Goal: Navigation & Orientation: Find specific page/section

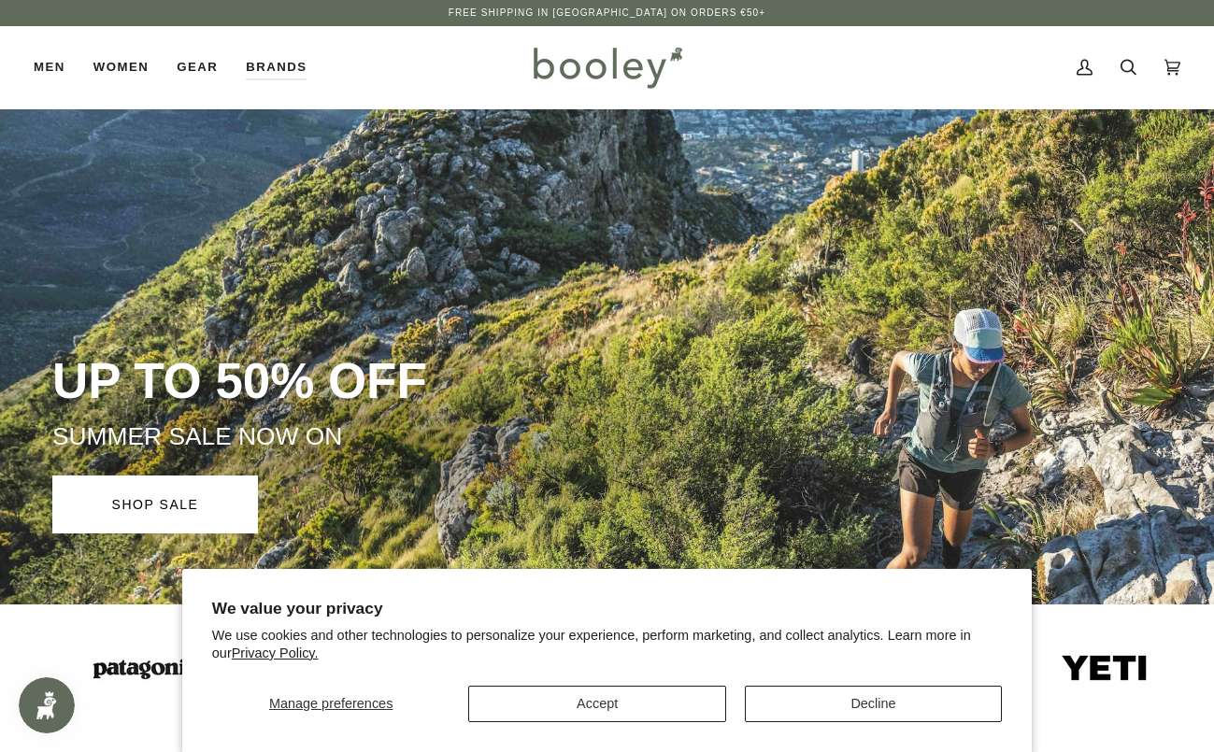
click at [624, 714] on button "Accept" at bounding box center [596, 704] width 257 height 36
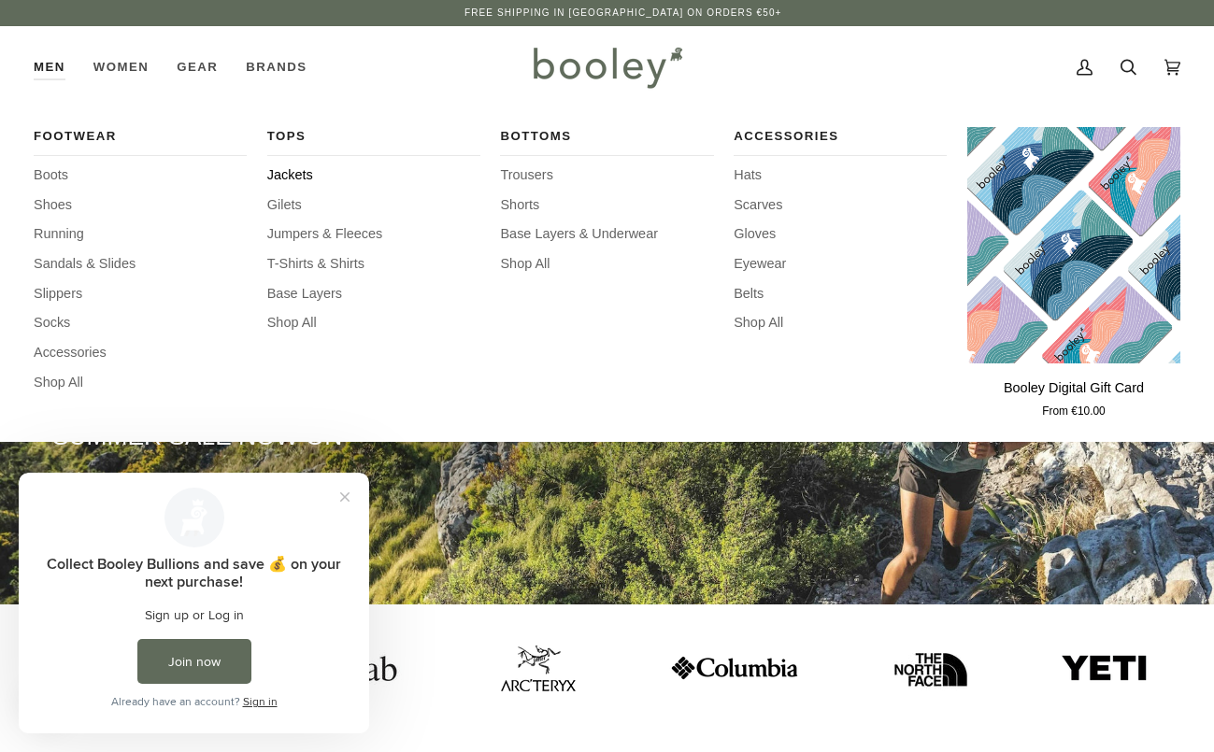
click at [292, 168] on span "Jackets" at bounding box center [373, 175] width 213 height 21
click at [316, 234] on span "Jumpers & Fleeces" at bounding box center [373, 234] width 213 height 21
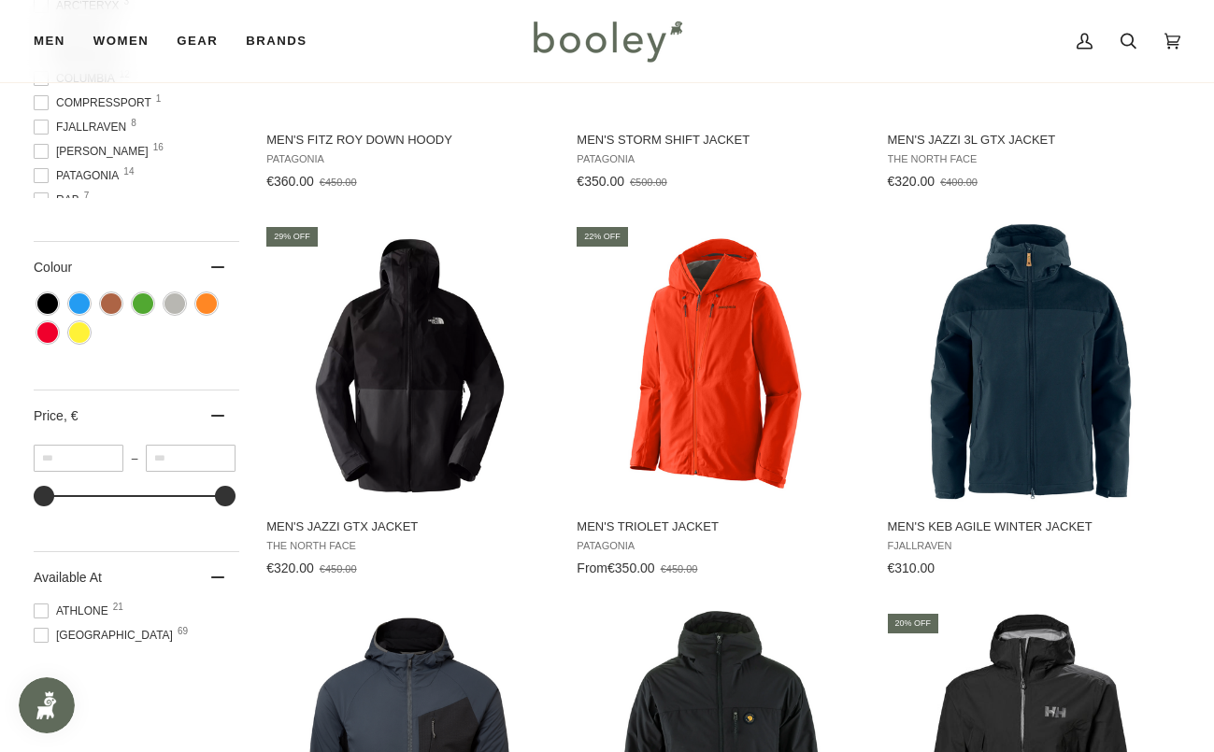
scroll to position [878, 0]
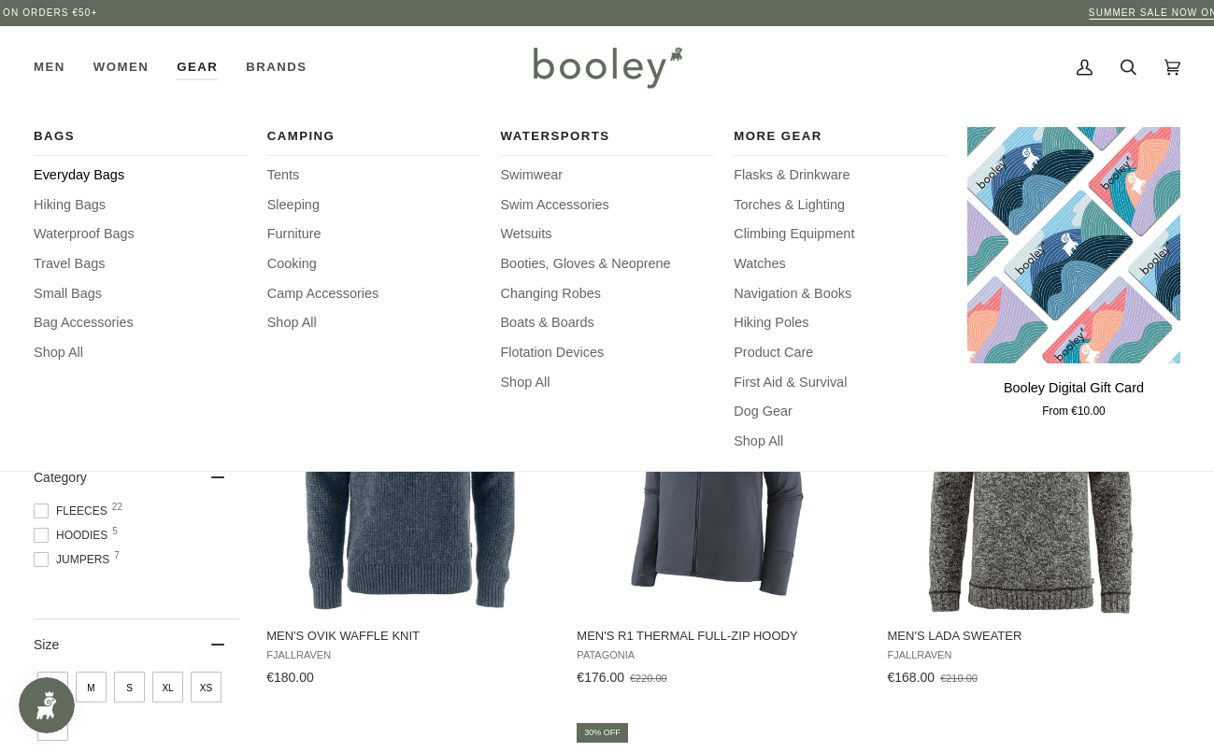
click at [117, 173] on span "Everyday Bags" at bounding box center [140, 175] width 213 height 21
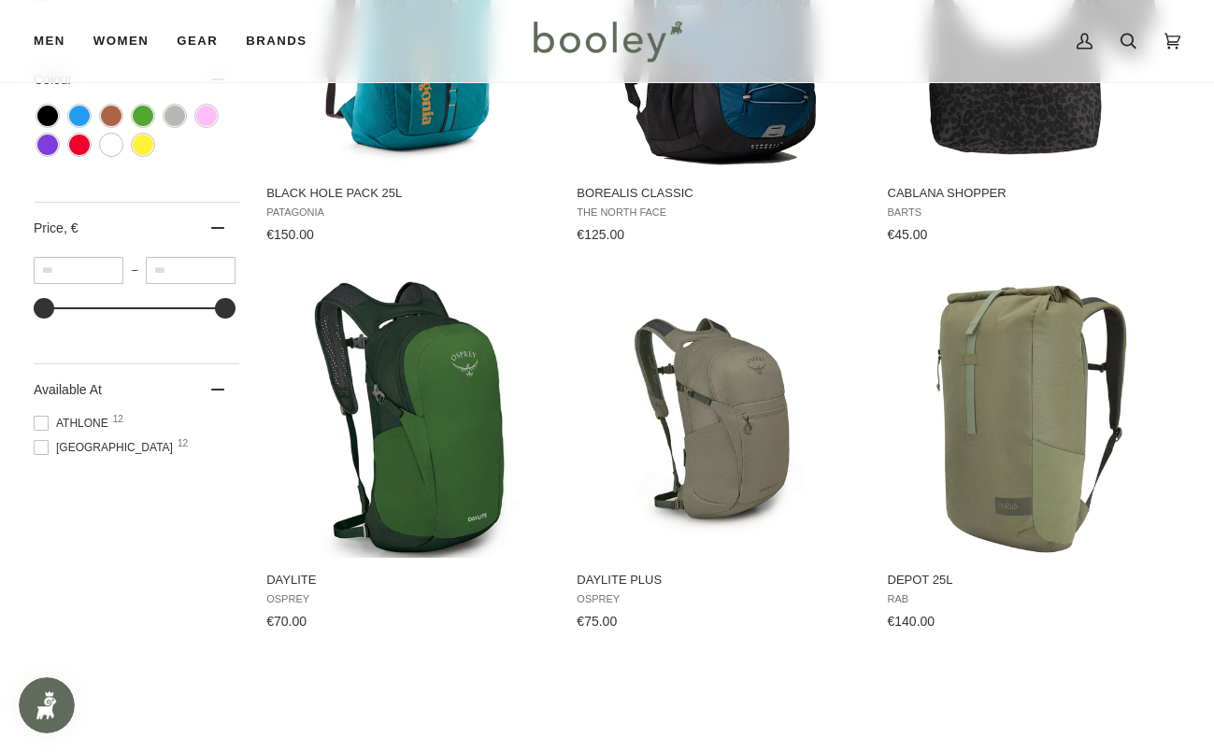
scroll to position [864, 0]
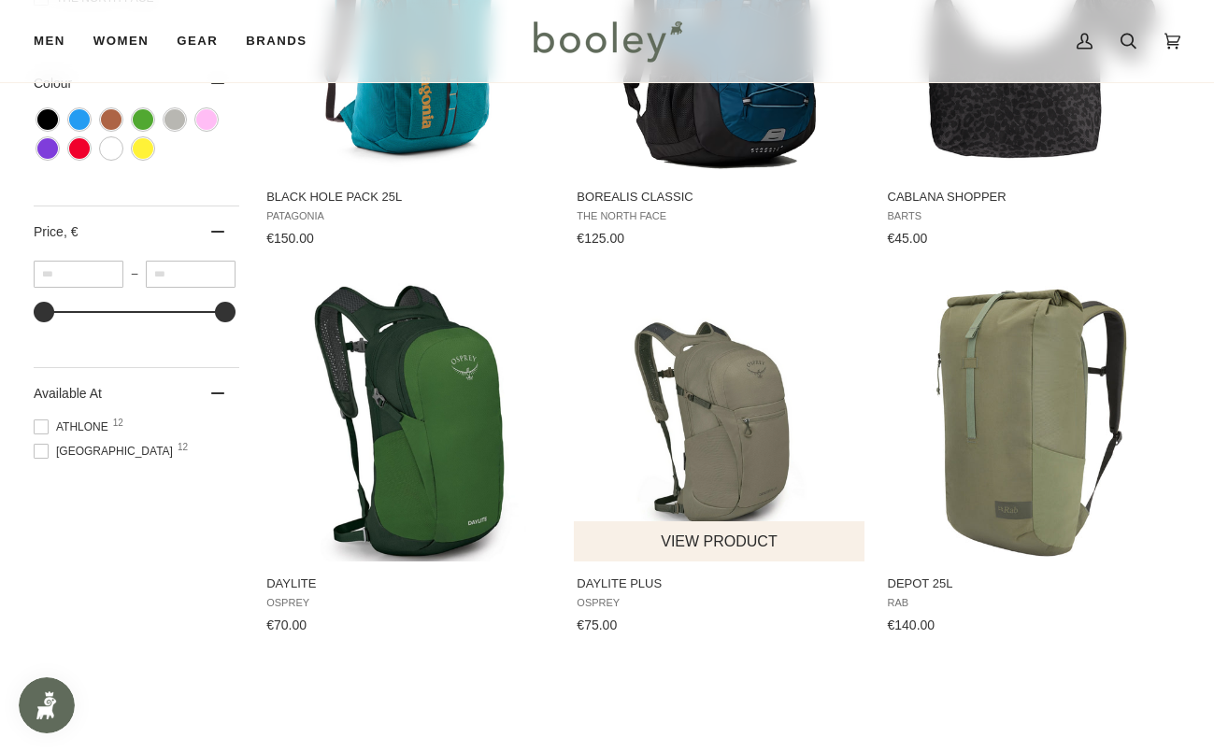
click at [752, 420] on img "Daylite Plus" at bounding box center [719, 421] width 280 height 280
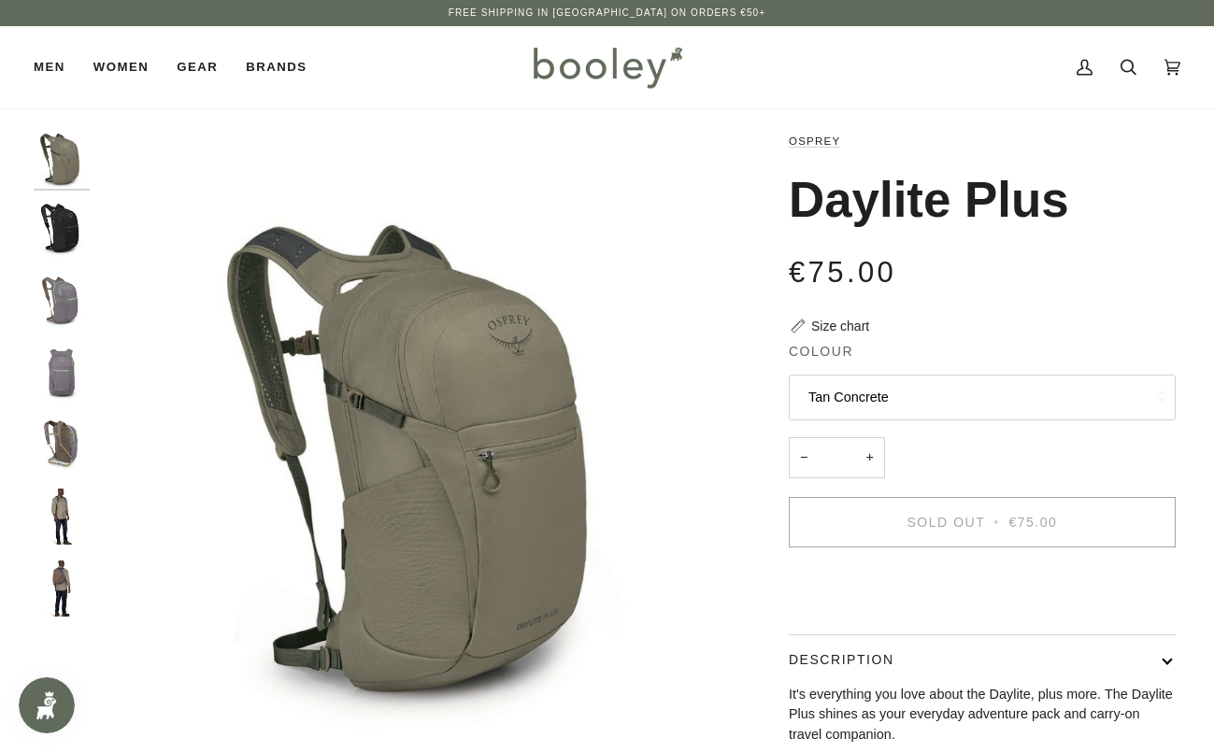
click at [61, 302] on img "Osprey Daylite Plus Soundwave Grey - Booley Galway" at bounding box center [62, 302] width 56 height 56
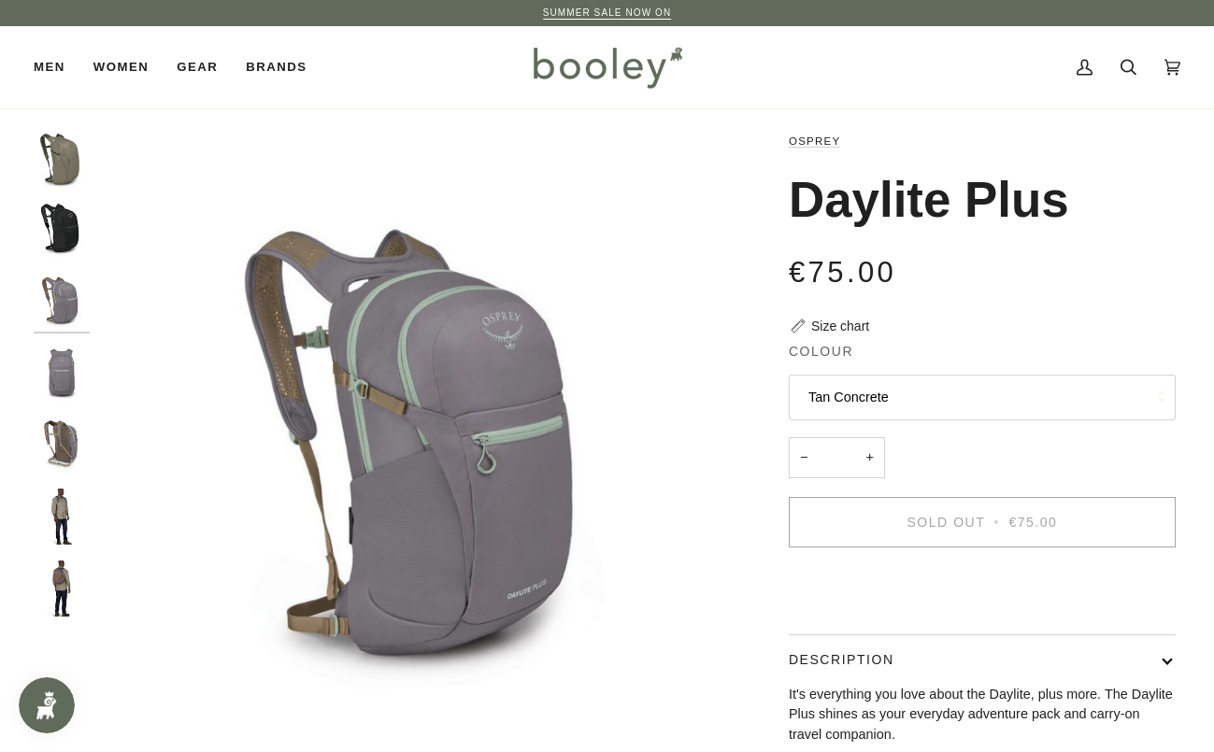
click at [65, 376] on img "Osprey Daylite Plus Soundwave Grey - Booley Galway" at bounding box center [62, 374] width 56 height 56
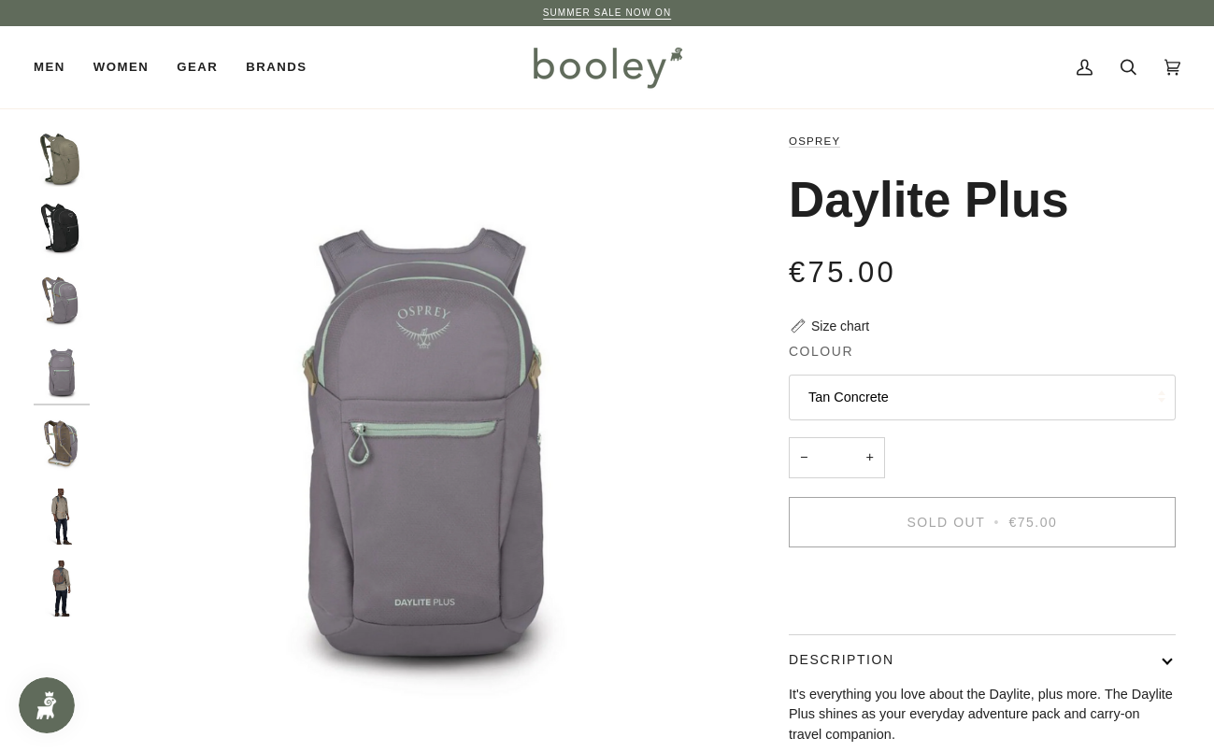
click at [63, 469] on img "Osprey Daylite Plus Soundwave Grey - Booley Galway" at bounding box center [62, 445] width 56 height 56
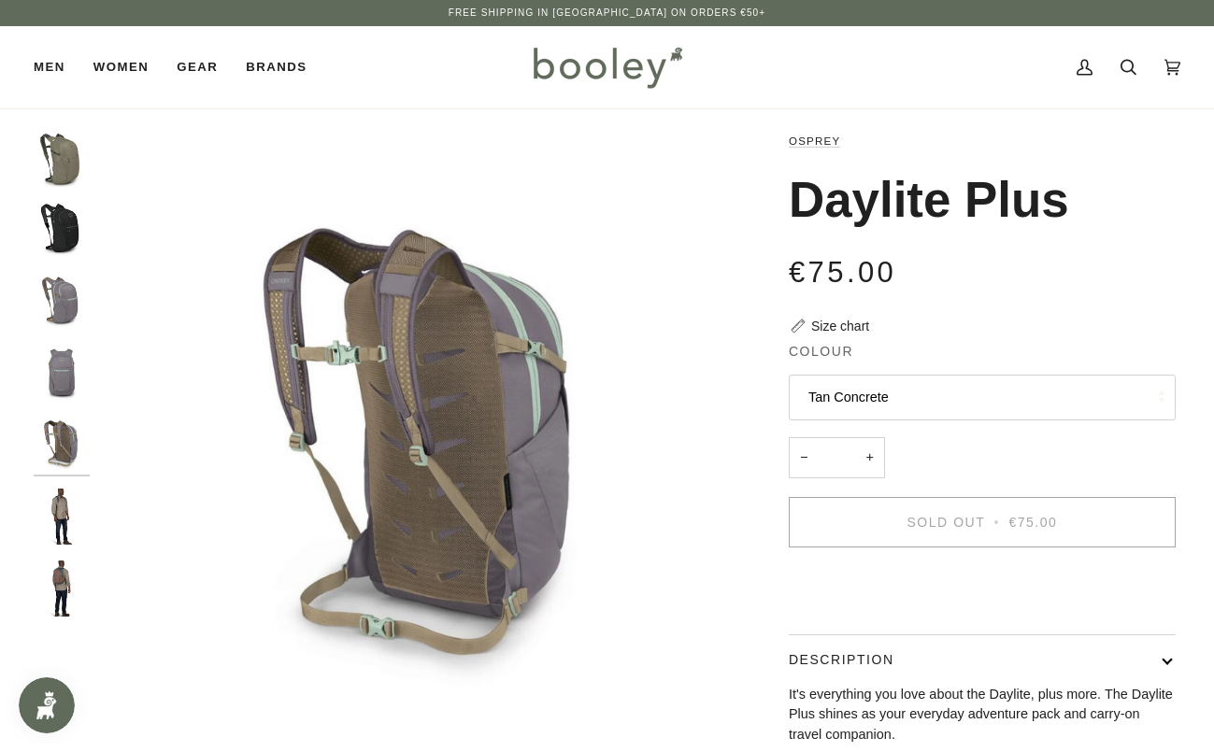
click at [61, 518] on img "Osprey Daylite Plus - Booley Galway" at bounding box center [62, 517] width 56 height 56
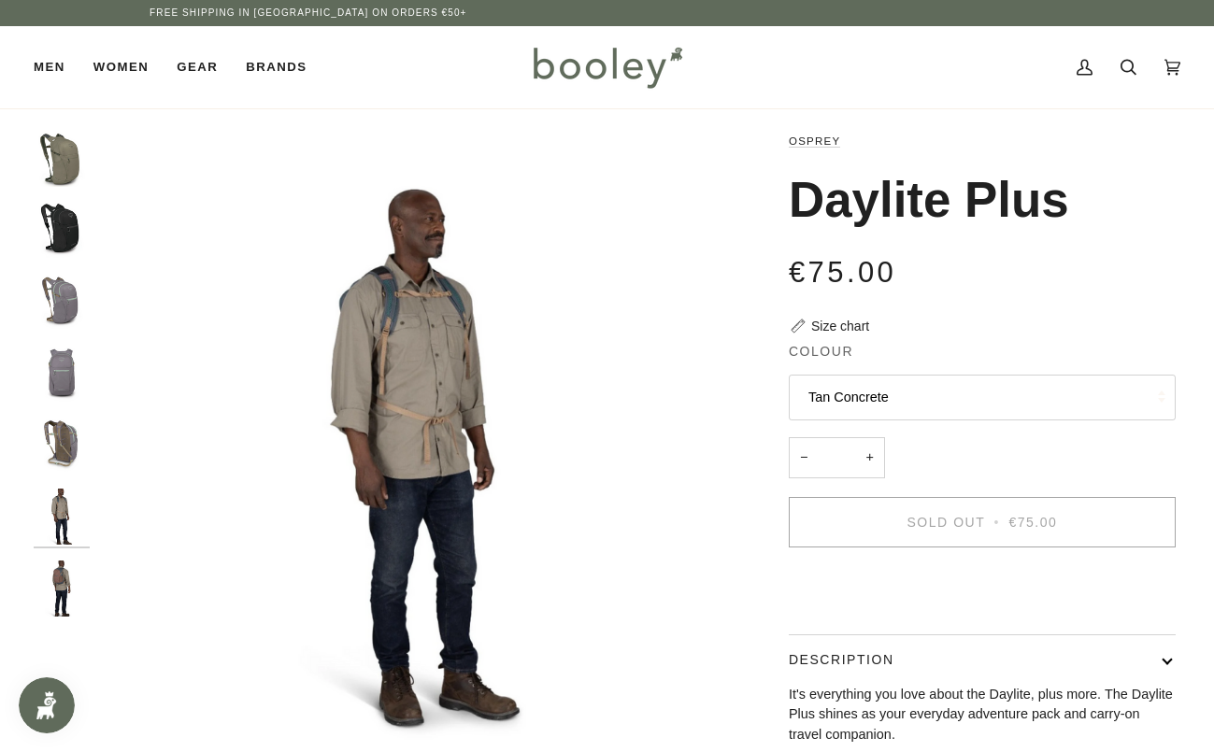
click at [63, 590] on img "Osprey Daylite Plus - Booley Galway" at bounding box center [62, 589] width 56 height 56
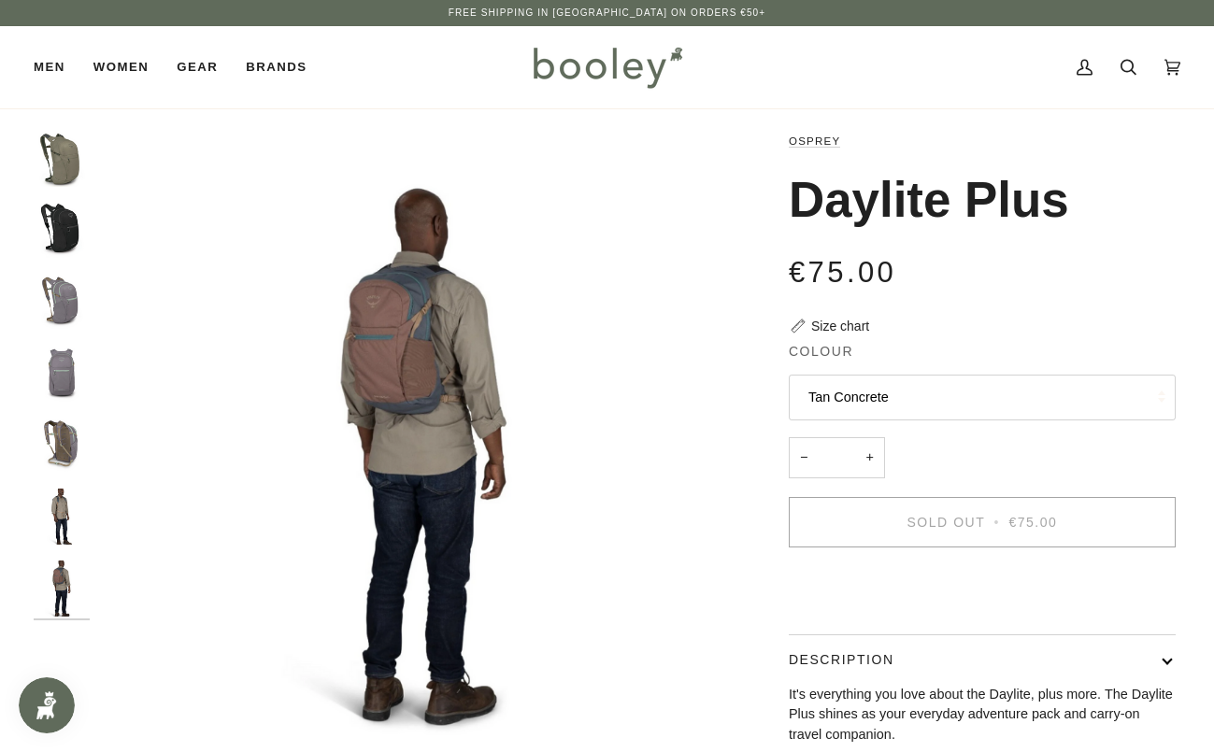
click at [834, 393] on button "Tan Concrete" at bounding box center [982, 398] width 387 height 46
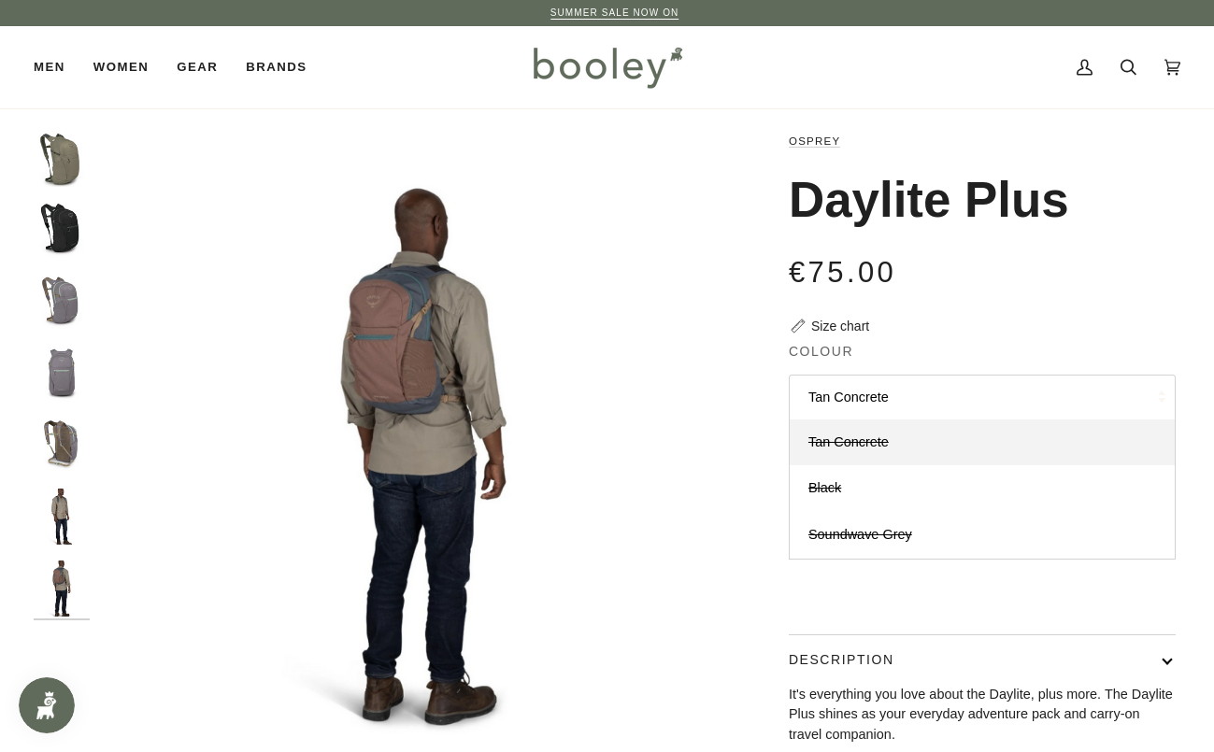
click at [880, 401] on button "Tan Concrete" at bounding box center [982, 398] width 387 height 46
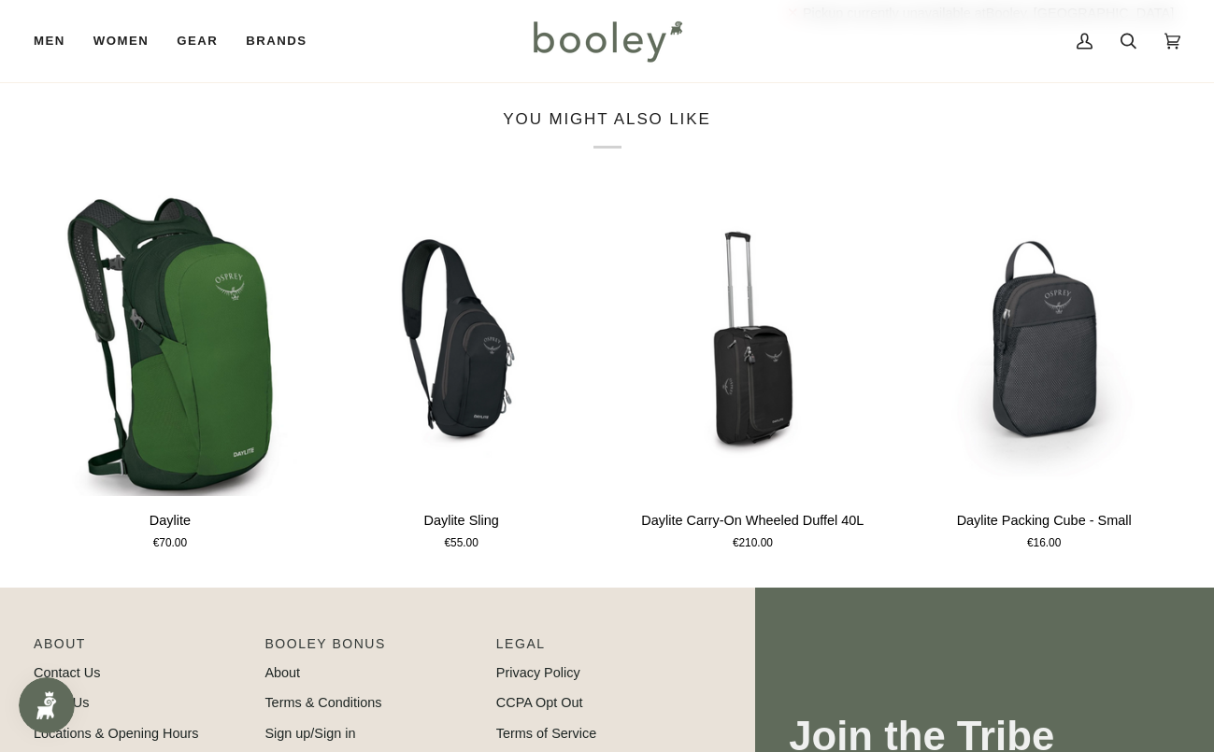
scroll to position [914, 0]
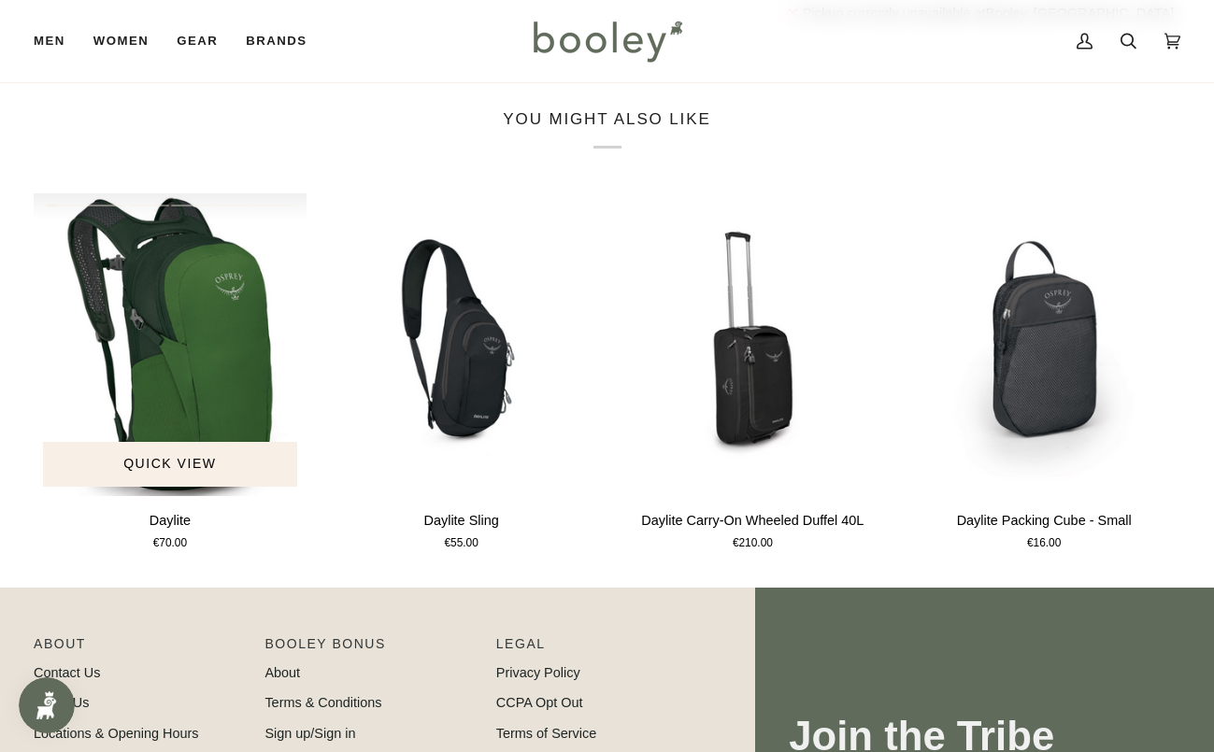
click at [246, 353] on img "Daylite" at bounding box center [170, 344] width 273 height 303
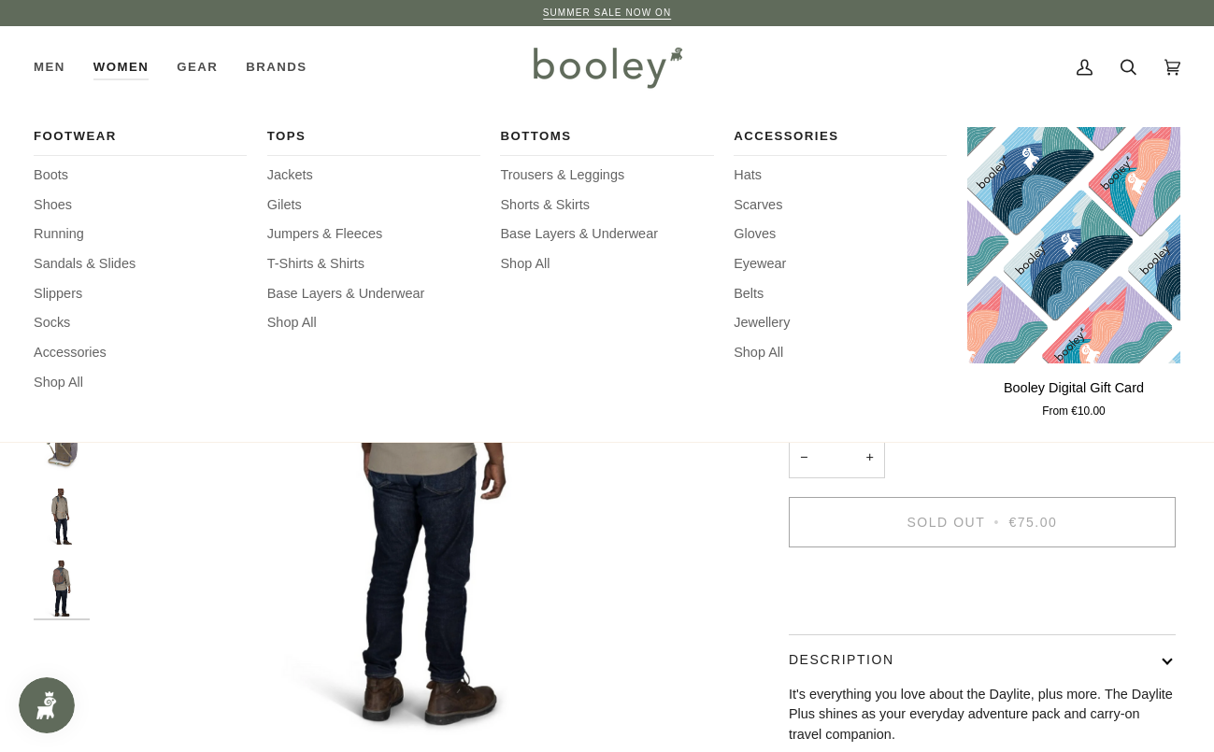
scroll to position [0, 0]
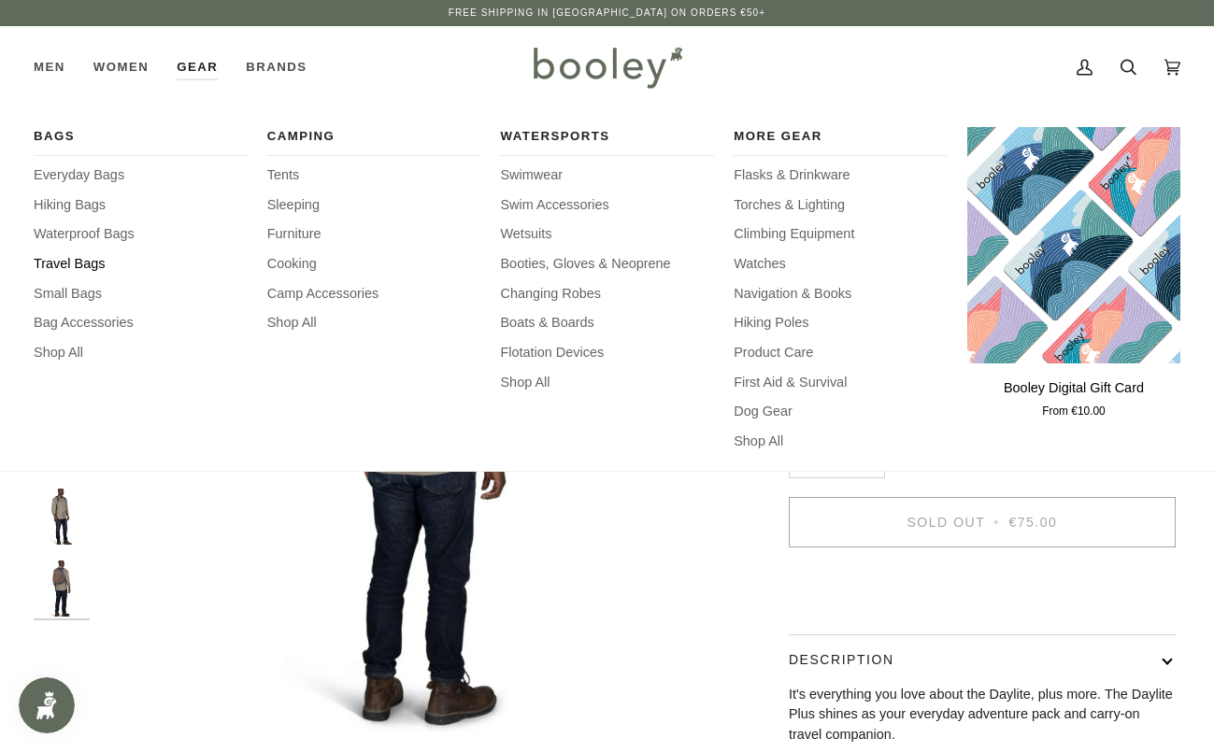
click at [94, 263] on span "Travel Bags" at bounding box center [140, 264] width 213 height 21
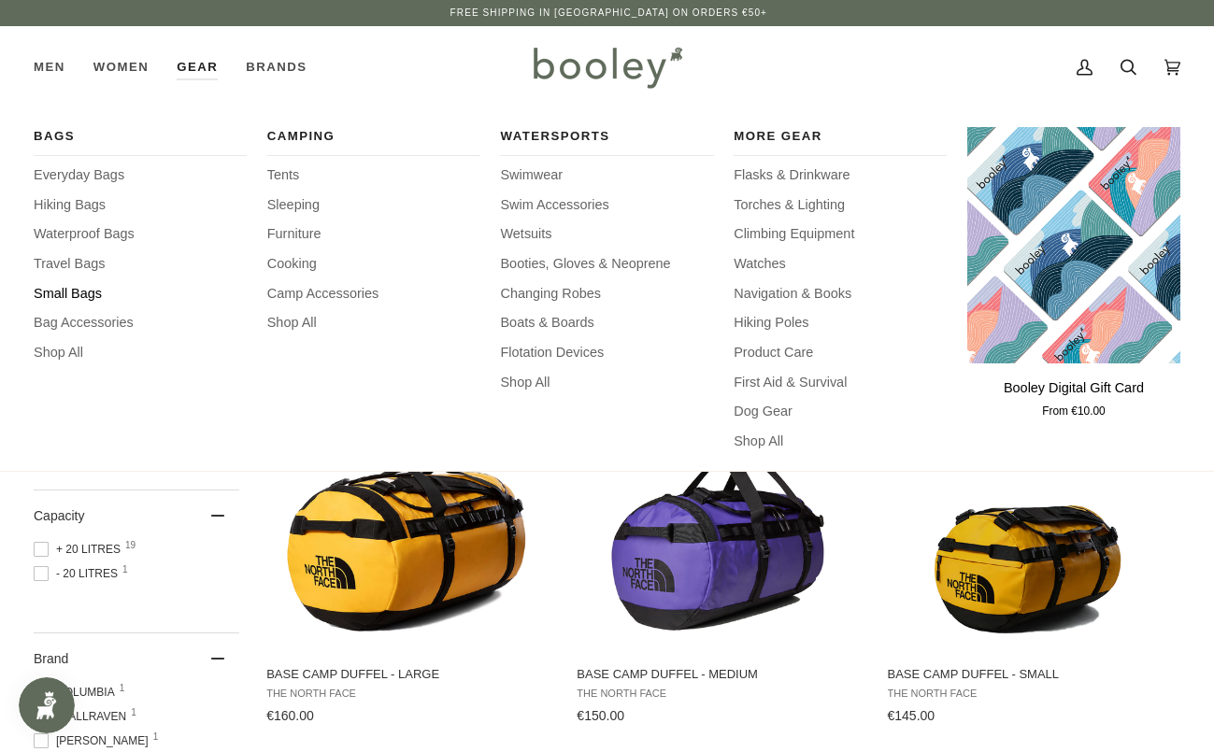
click at [92, 289] on span "Small Bags" at bounding box center [140, 294] width 213 height 21
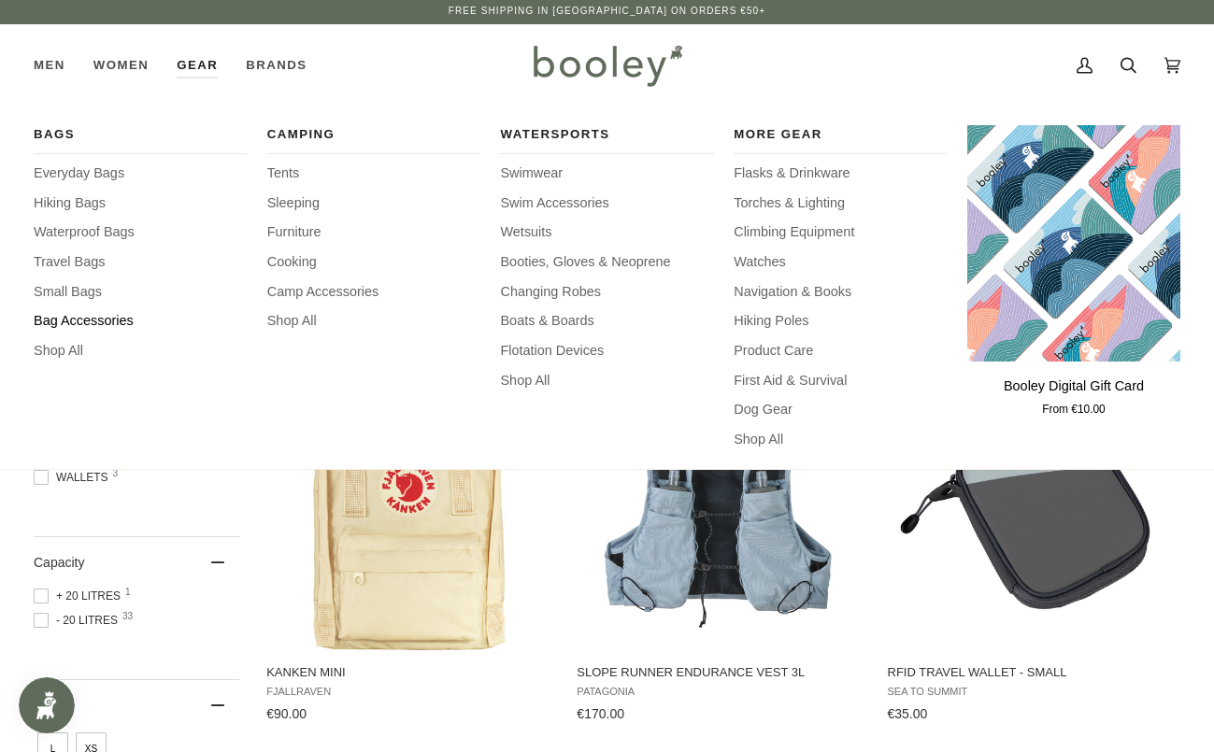
scroll to position [4, 0]
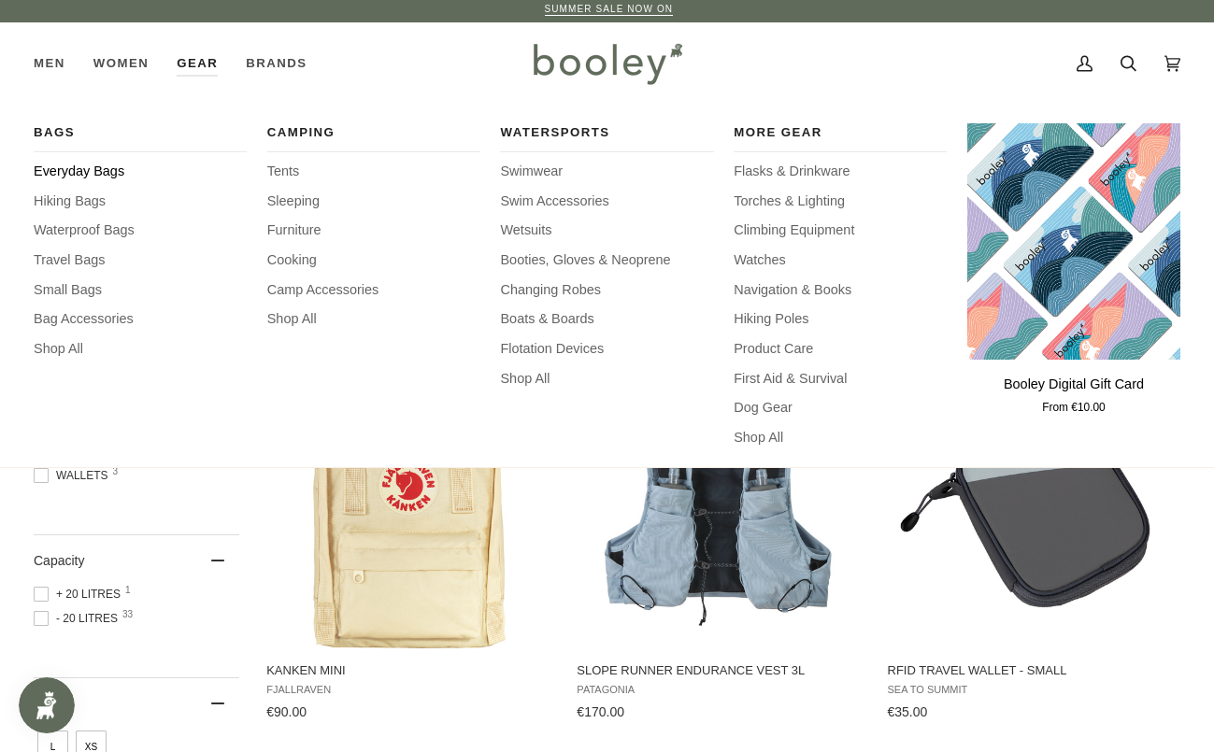
click at [95, 173] on span "Everyday Bags" at bounding box center [140, 172] width 213 height 21
